Goal: Task Accomplishment & Management: Use online tool/utility

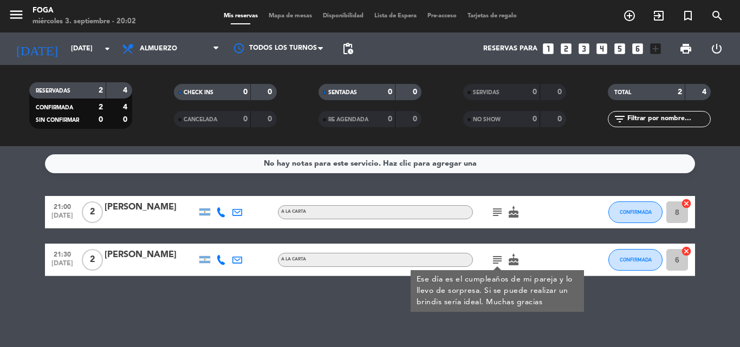
click at [362, 307] on div "No hay notas para este servicio. Haz clic para agregar una 21:00 [DATE] 2 [PERS…" at bounding box center [370, 246] width 740 height 201
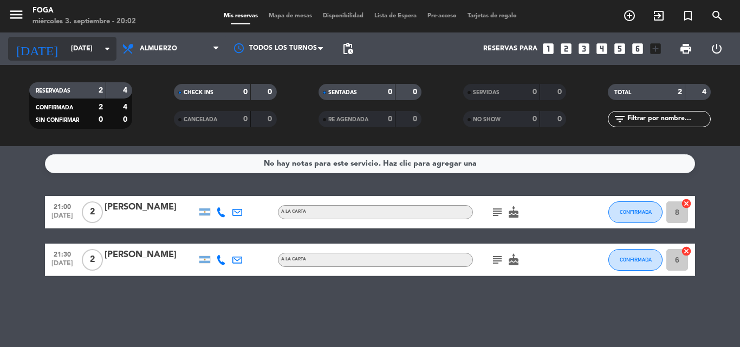
click at [82, 55] on input "[DATE]" at bounding box center [112, 49] width 92 height 18
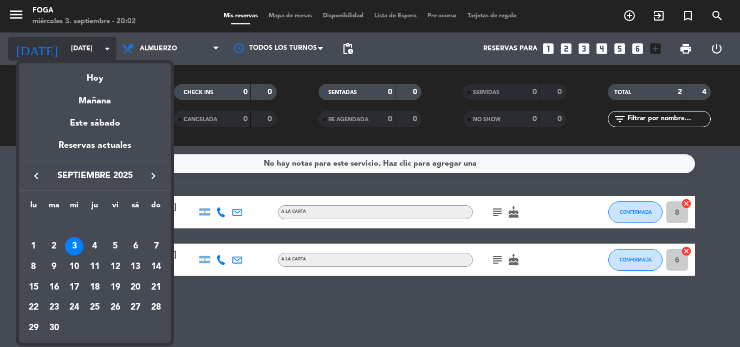
click at [82, 55] on div at bounding box center [370, 173] width 740 height 347
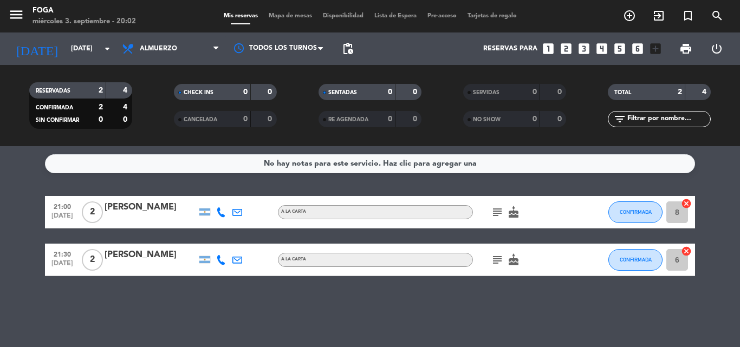
click at [140, 325] on div "No hay notas para este servicio. Haz clic para agregar una 21:00 [DATE] 2 [PERS…" at bounding box center [370, 246] width 740 height 201
click at [66, 49] on input "[DATE]" at bounding box center [112, 49] width 92 height 18
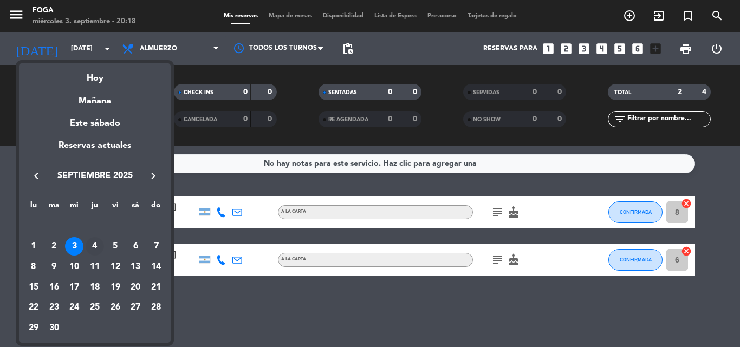
click at [93, 247] on div "4" at bounding box center [95, 246] width 18 height 18
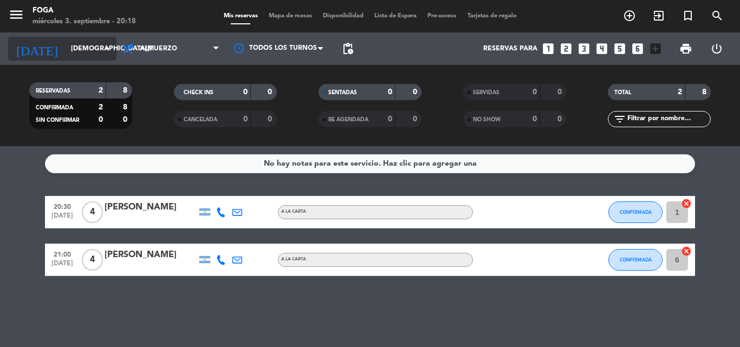
click at [70, 49] on input "[DEMOGRAPHIC_DATA][DATE]" at bounding box center [112, 49] width 92 height 18
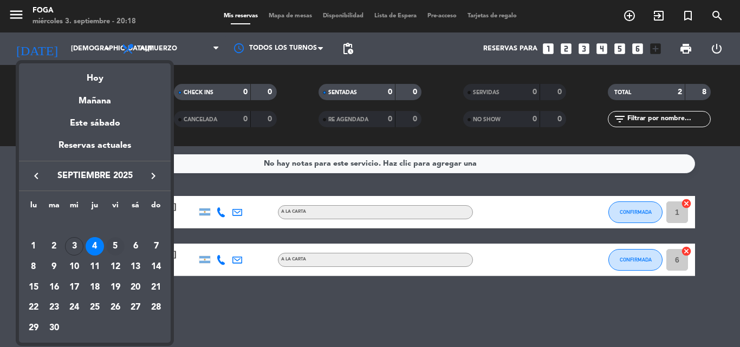
click at [118, 245] on div "5" at bounding box center [115, 246] width 18 height 18
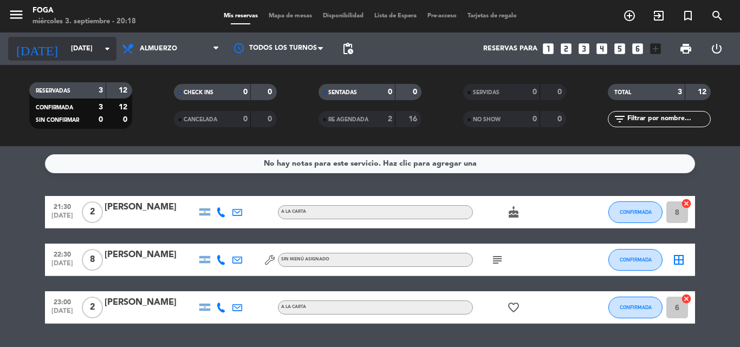
click at [97, 47] on input "[DATE]" at bounding box center [112, 49] width 92 height 18
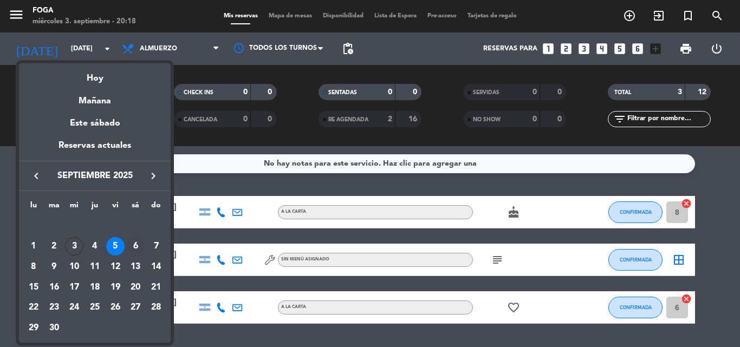
click at [140, 243] on div "6" at bounding box center [135, 246] width 18 height 18
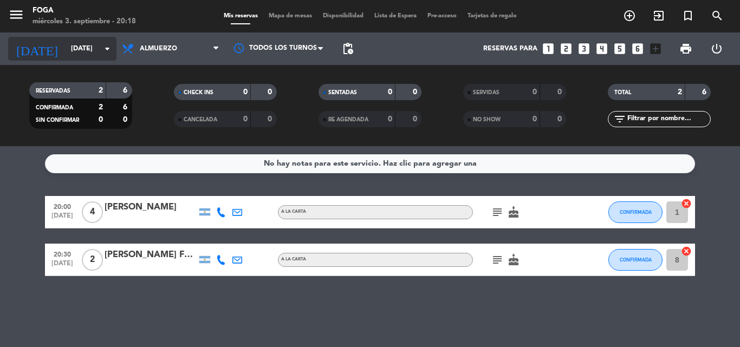
click at [111, 51] on icon "arrow_drop_down" at bounding box center [107, 48] width 13 height 13
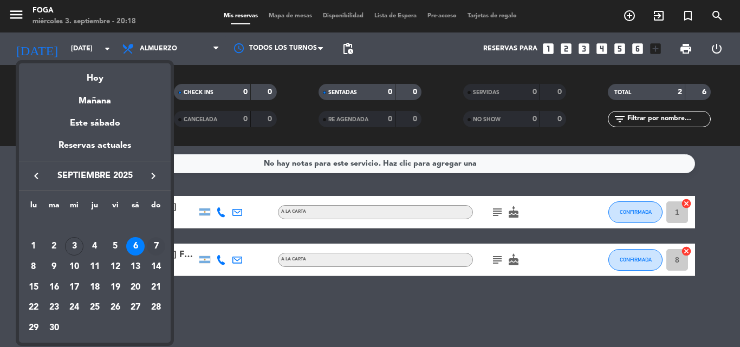
click at [155, 245] on div "7" at bounding box center [156, 246] width 18 height 18
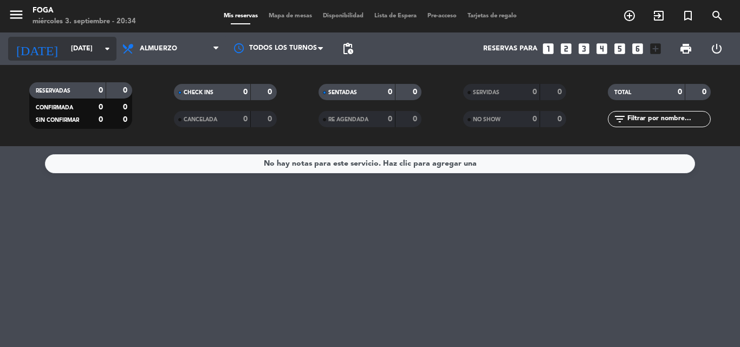
click at [66, 42] on input "[DATE]" at bounding box center [112, 49] width 92 height 18
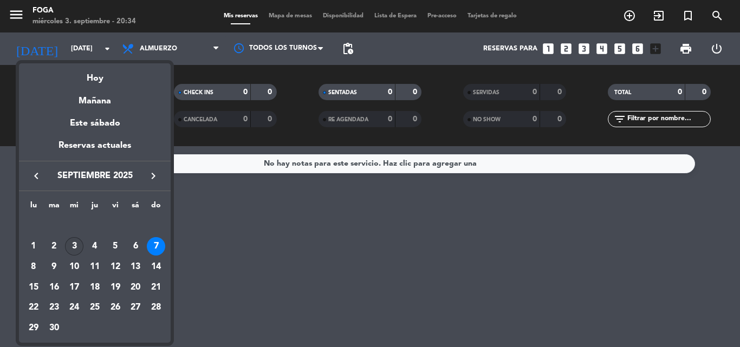
click at [69, 245] on div "3" at bounding box center [74, 246] width 18 height 18
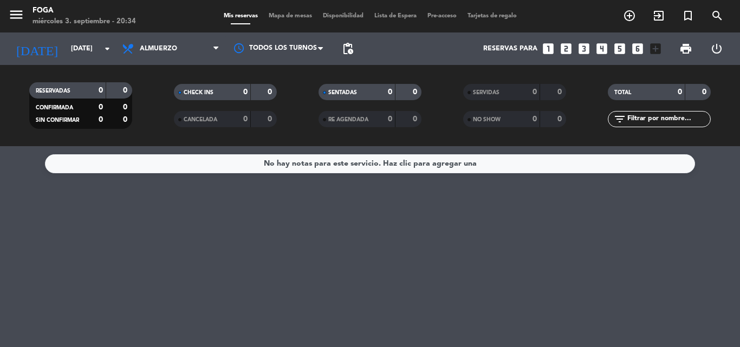
type input "[DATE]"
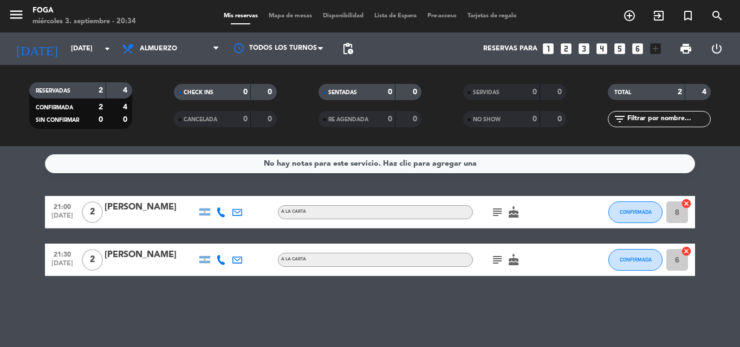
drag, startPoint x: 48, startPoint y: 303, endPoint x: 53, endPoint y: 296, distance: 9.0
click at [48, 303] on div "No hay notas para este servicio. Haz clic para agregar una 21:00 [DATE] 2 [PERS…" at bounding box center [370, 246] width 740 height 201
click at [279, 174] on div "No hay notas para este servicio. Haz clic para agregar una 21:00 [DATE] 2 [PERS…" at bounding box center [370, 246] width 740 height 201
click at [272, 177] on div "No hay notas para este servicio. Haz clic para agregar una 21:00 [DATE] 2 [PERS…" at bounding box center [370, 246] width 740 height 201
